Goal: Book appointment/travel/reservation

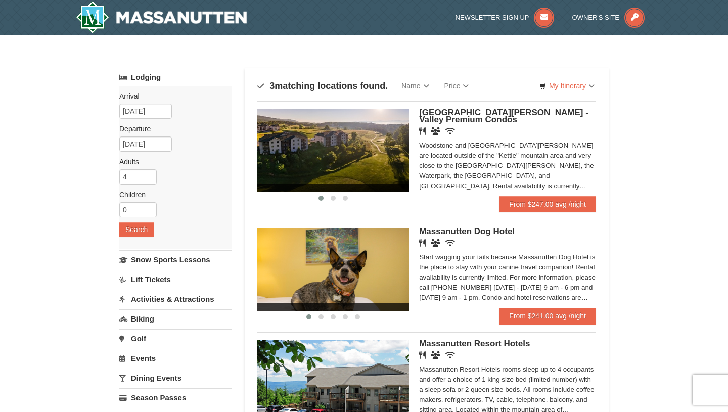
click at [387, 267] on img at bounding box center [333, 269] width 152 height 83
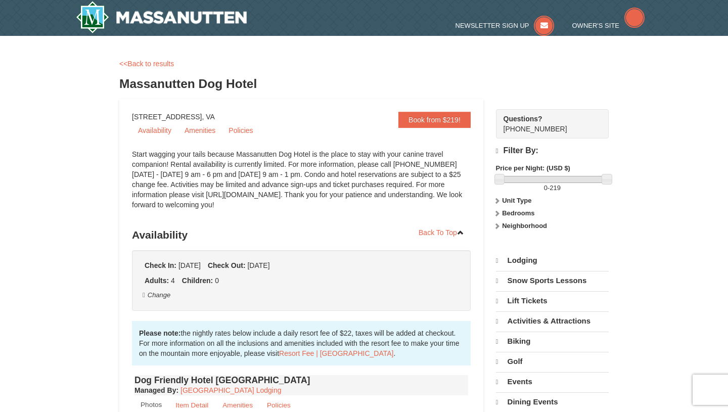
select select "9"
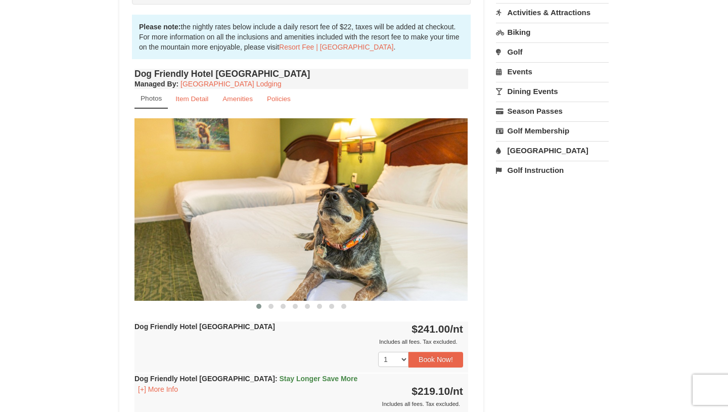
scroll to position [306, 0]
click at [272, 306] on span at bounding box center [271, 305] width 5 height 5
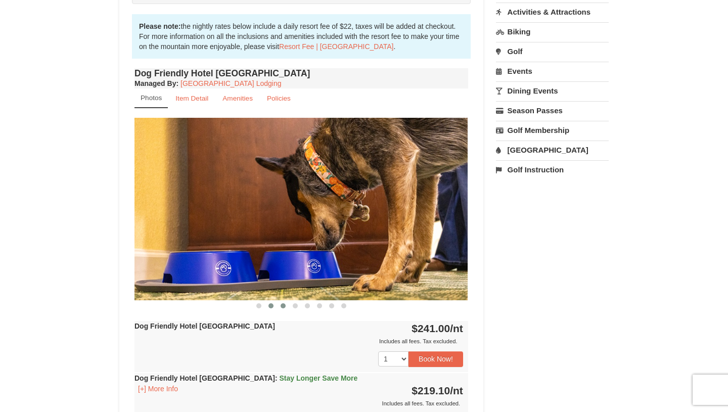
click at [283, 304] on span at bounding box center [283, 305] width 5 height 5
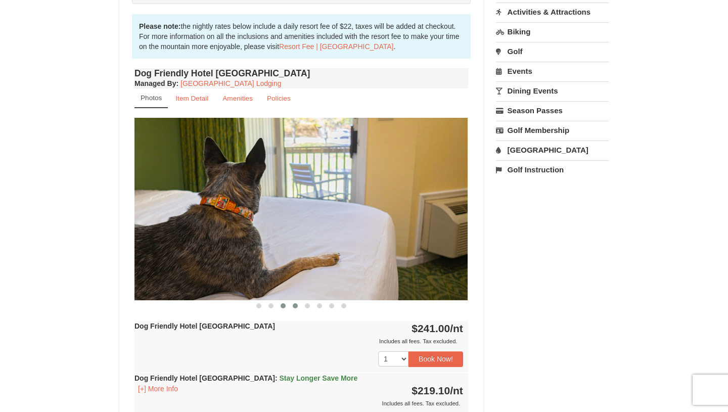
click at [295, 304] on span at bounding box center [295, 305] width 5 height 5
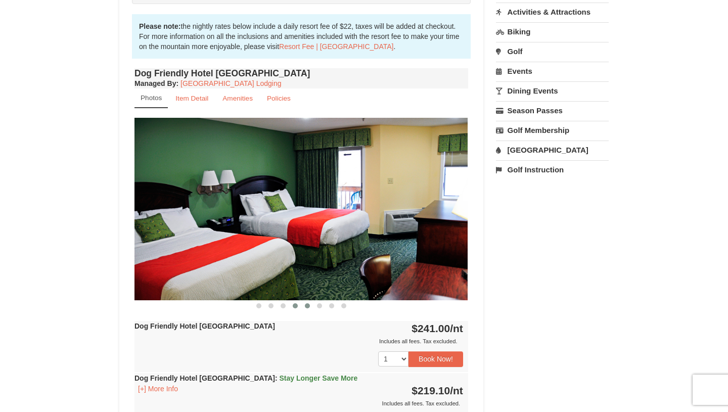
click at [307, 304] on span at bounding box center [307, 305] width 5 height 5
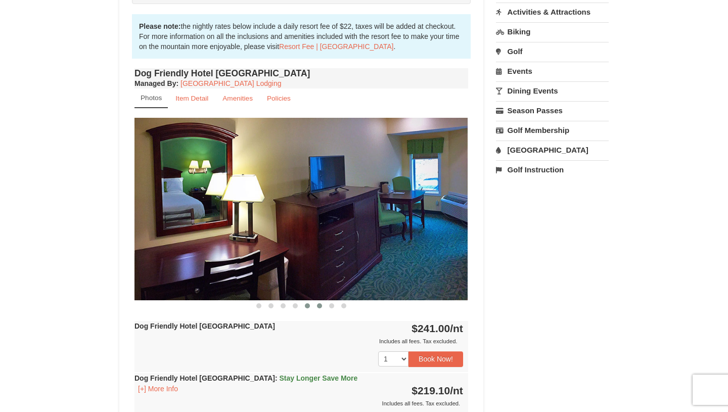
click at [318, 305] on span at bounding box center [319, 305] width 5 height 5
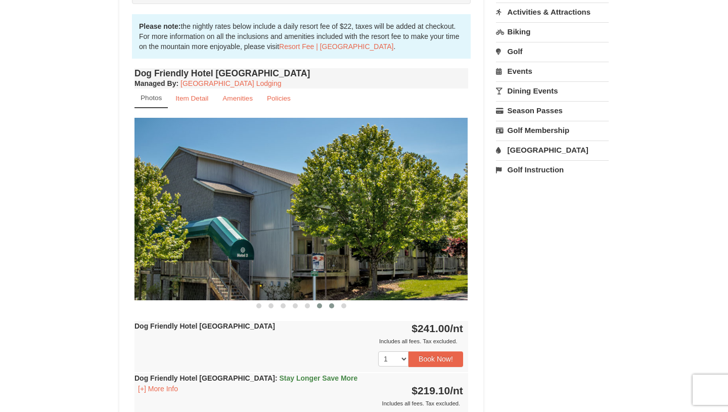
click at [328, 305] on button at bounding box center [332, 306] width 12 height 10
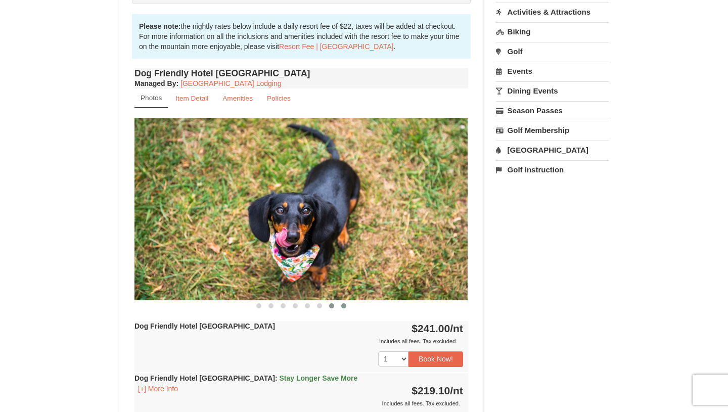
click at [344, 305] on span at bounding box center [343, 305] width 5 height 5
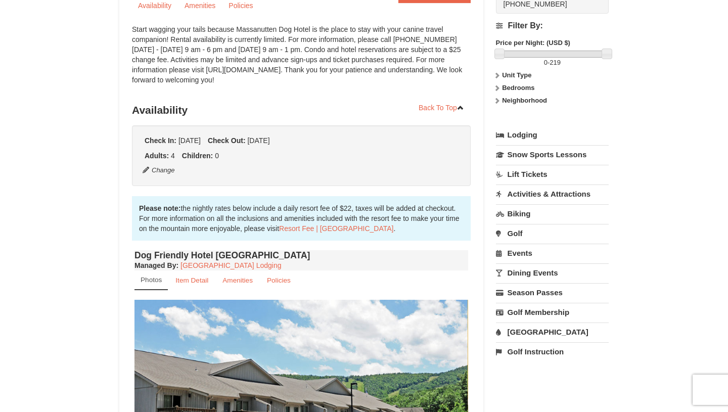
scroll to position [1, 0]
